Goal: Task Accomplishment & Management: Manage account settings

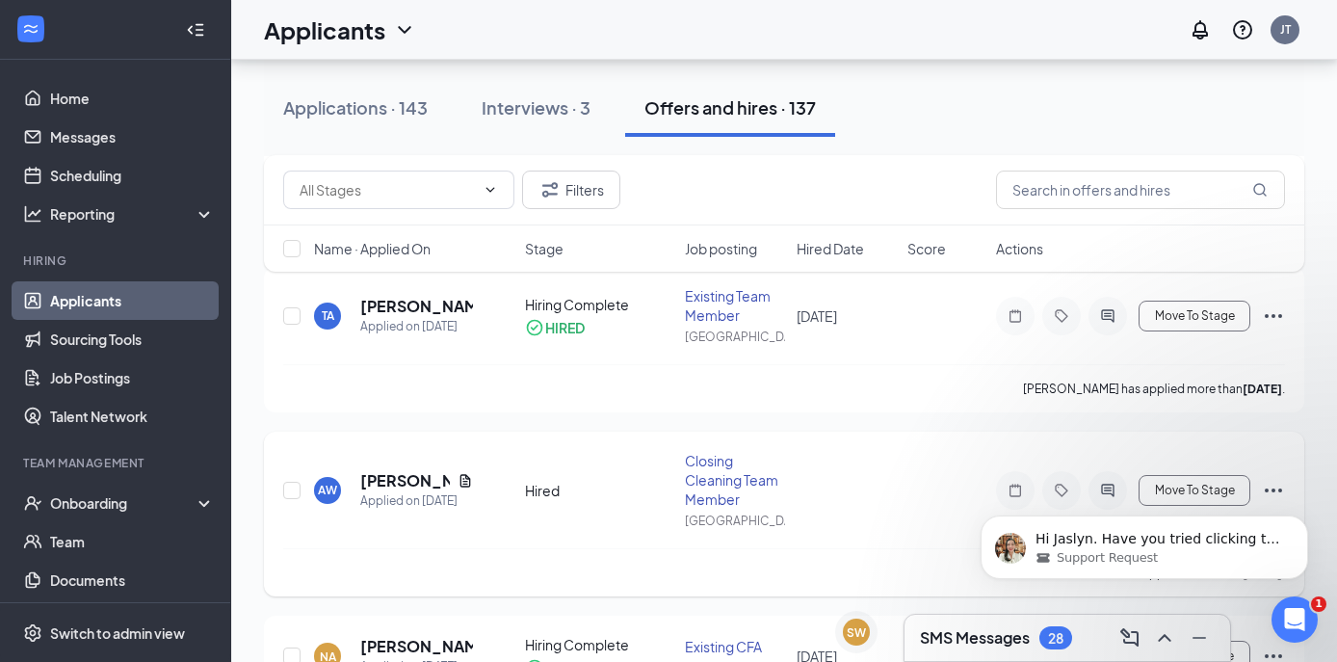
scroll to position [521, 0]
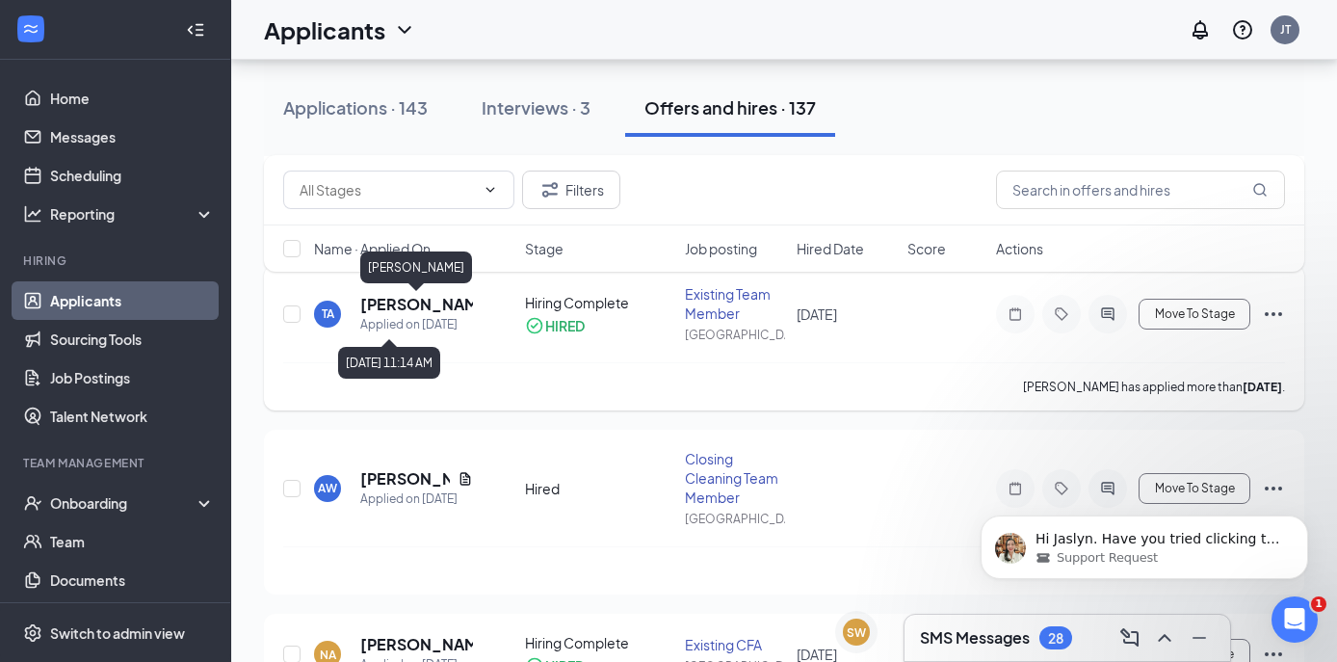
click at [404, 305] on h5 "[PERSON_NAME]" at bounding box center [416, 304] width 113 height 21
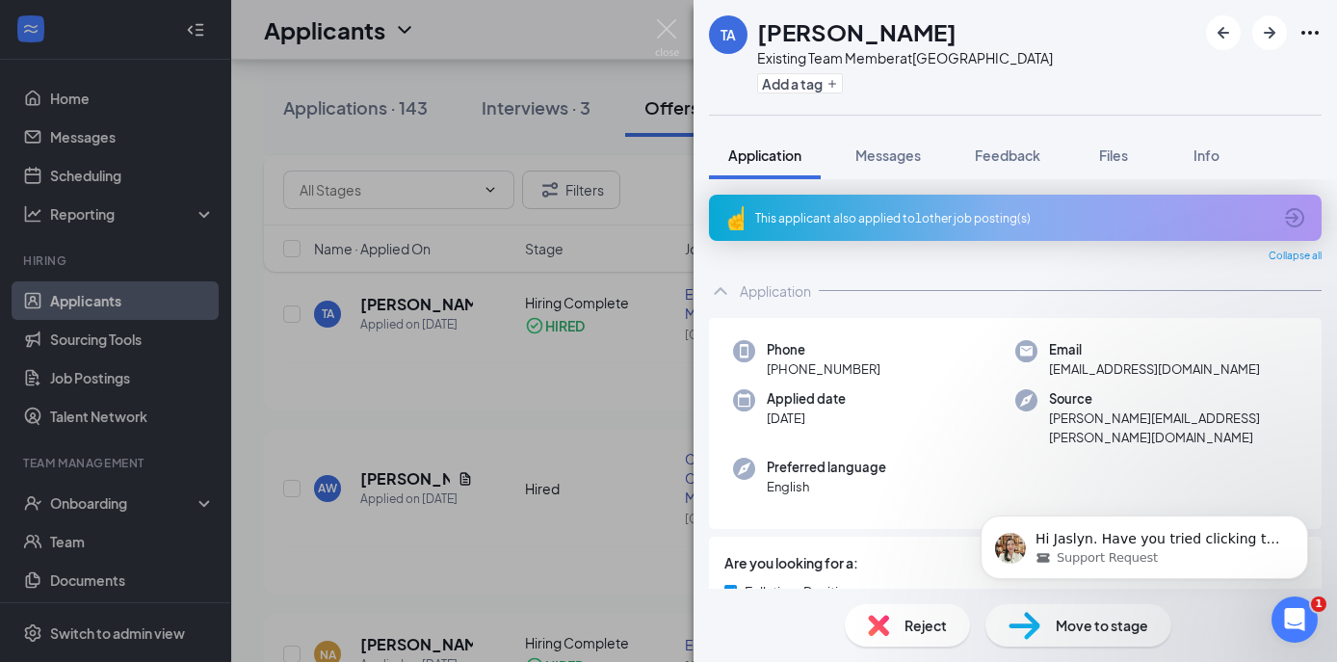
click at [624, 174] on div "TA [PERSON_NAME] Existing Team Member at [GEOGRAPHIC_DATA] Add a tag Applicatio…" at bounding box center [668, 331] width 1337 height 662
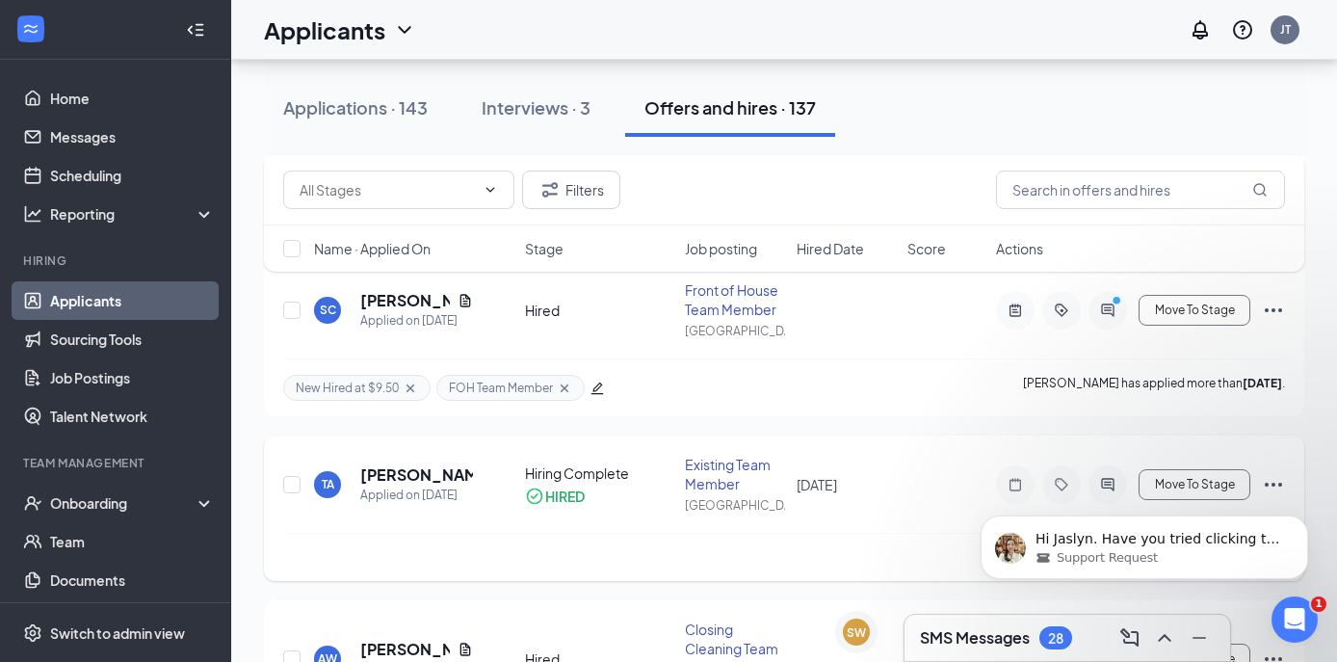
scroll to position [352, 0]
click at [404, 481] on h5 "[PERSON_NAME]" at bounding box center [416, 473] width 113 height 21
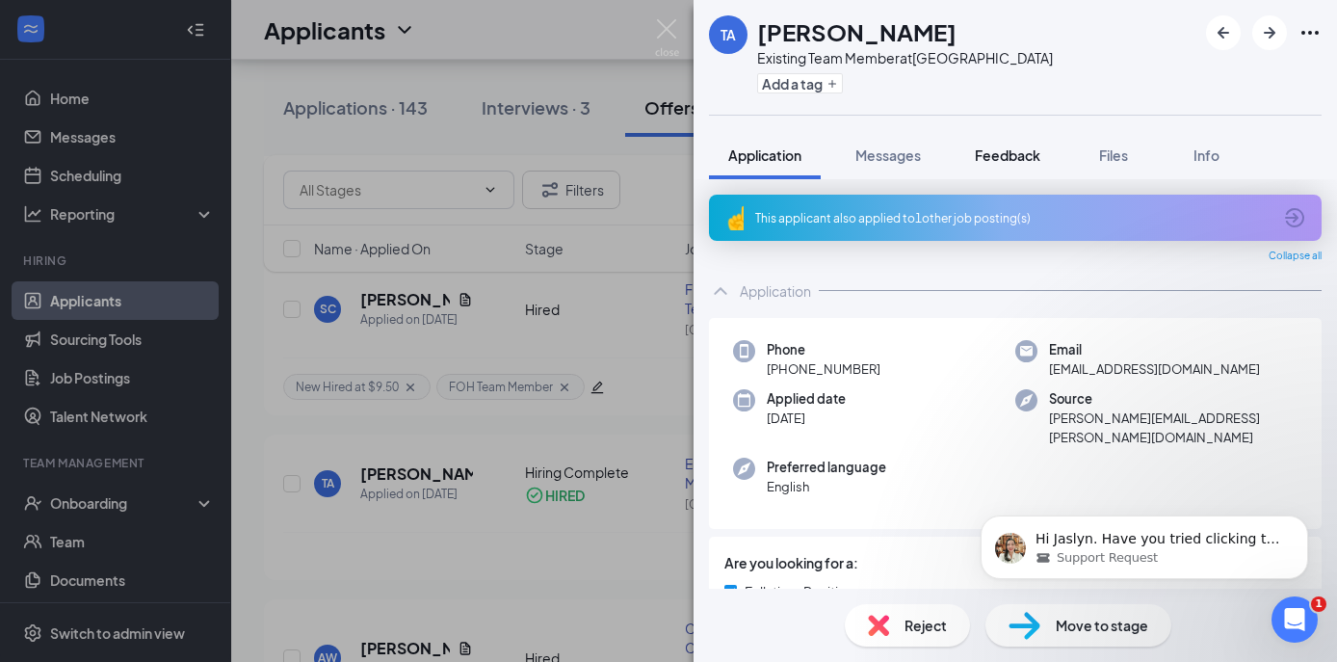
click at [1016, 137] on button "Feedback" at bounding box center [1007, 155] width 104 height 48
